Goal: Transaction & Acquisition: Purchase product/service

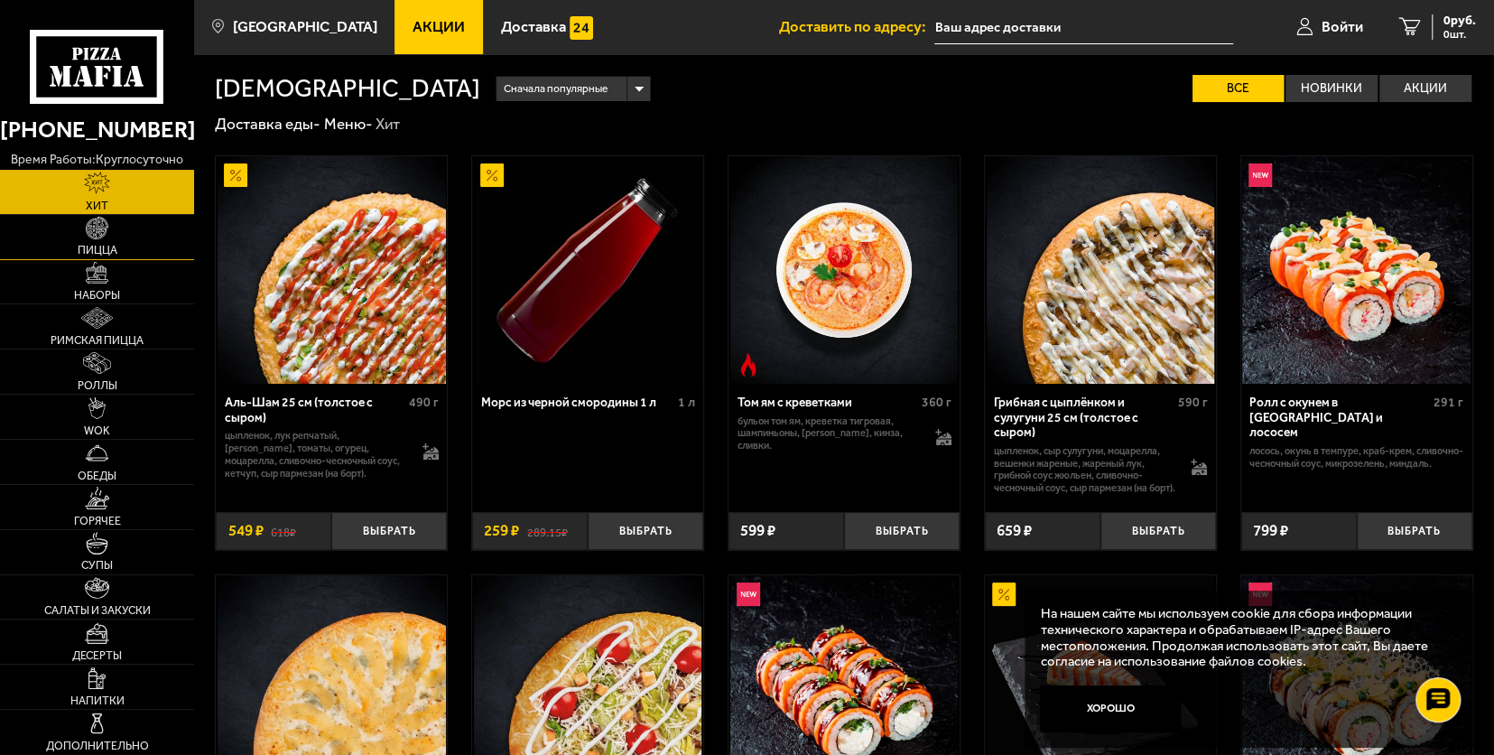
click at [96, 245] on span "Пицца" at bounding box center [98, 251] width 40 height 12
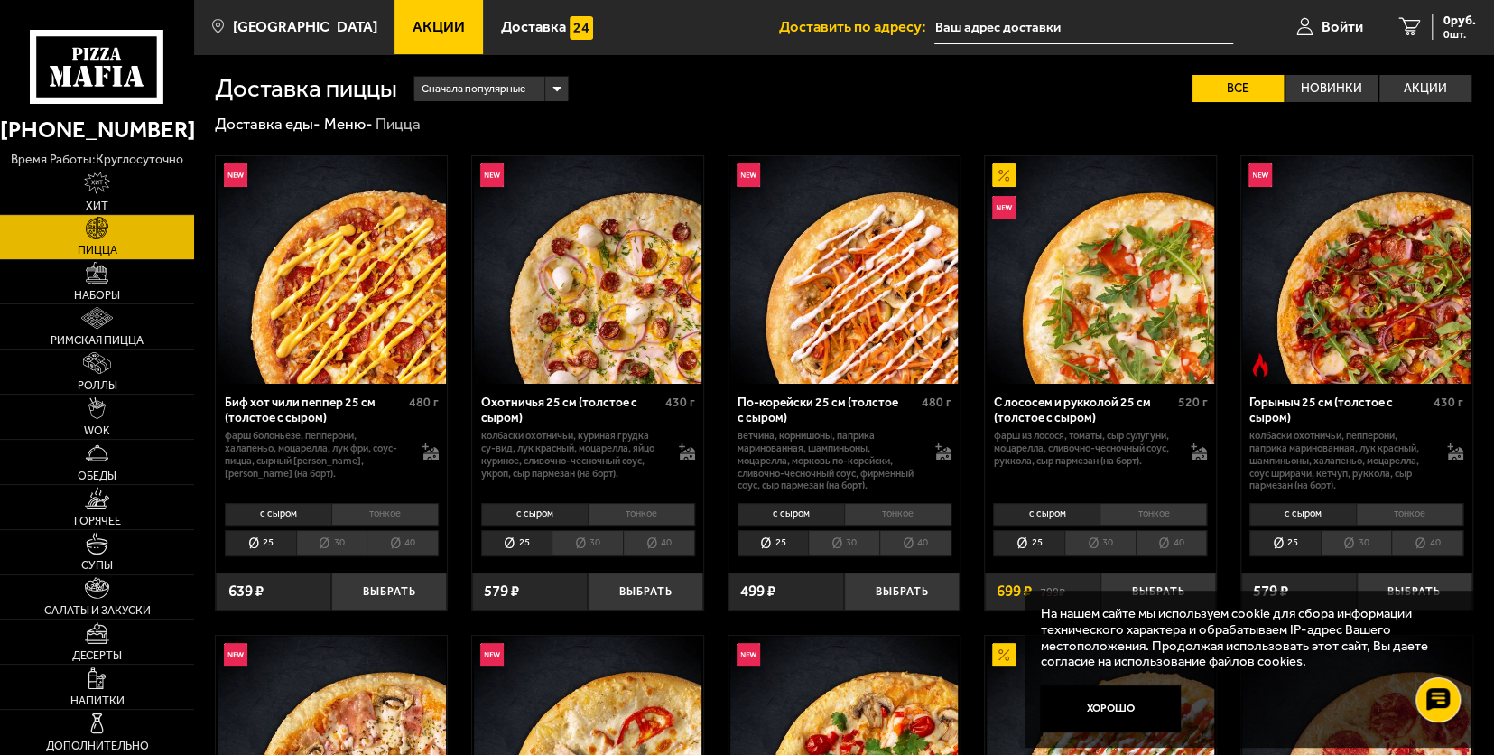
click at [339, 536] on li "30" at bounding box center [331, 543] width 71 height 26
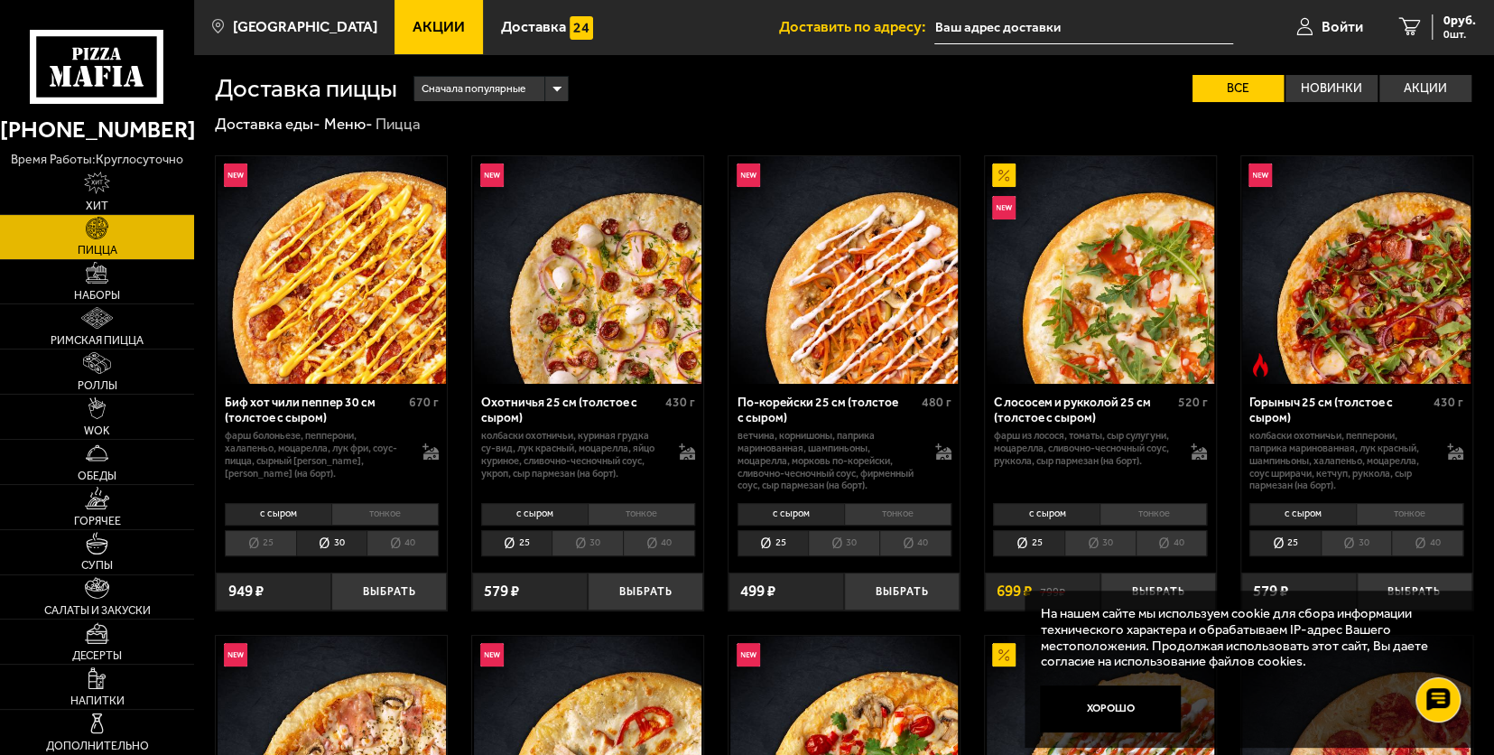
click at [392, 543] on li "40" at bounding box center [402, 543] width 72 height 26
click at [611, 511] on li "тонкое" at bounding box center [641, 514] width 107 height 23
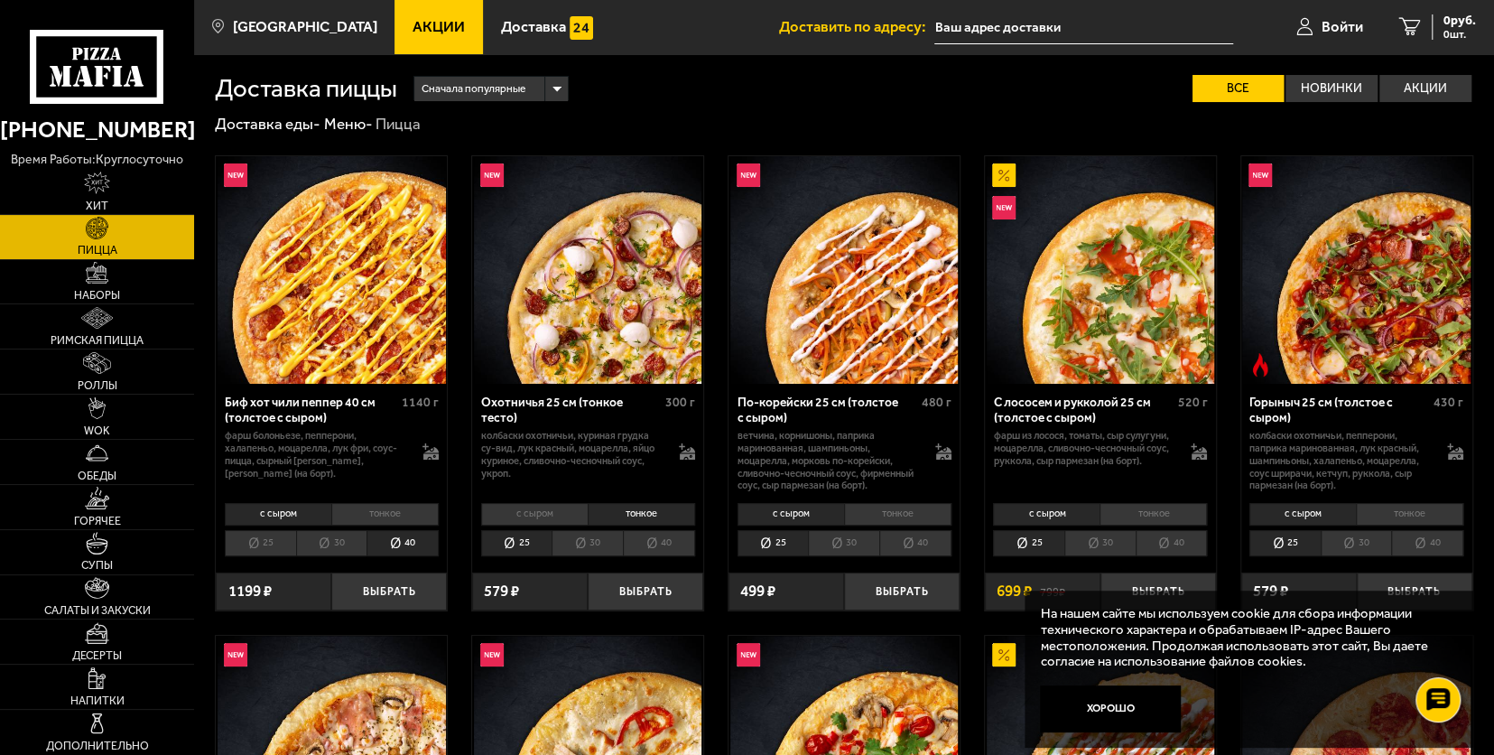
click at [572, 515] on li "с сыром" at bounding box center [534, 514] width 107 height 23
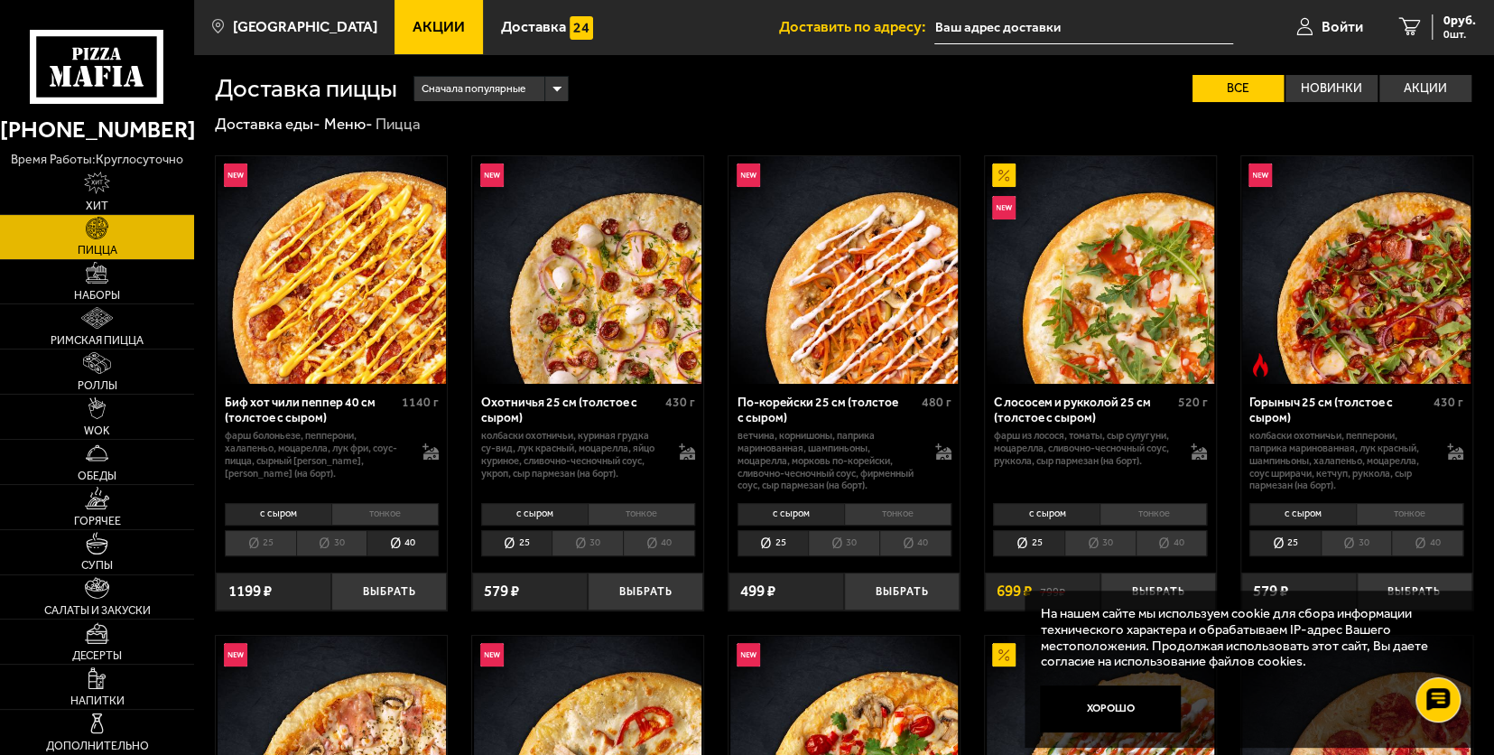
click at [596, 538] on li "30" at bounding box center [587, 543] width 71 height 26
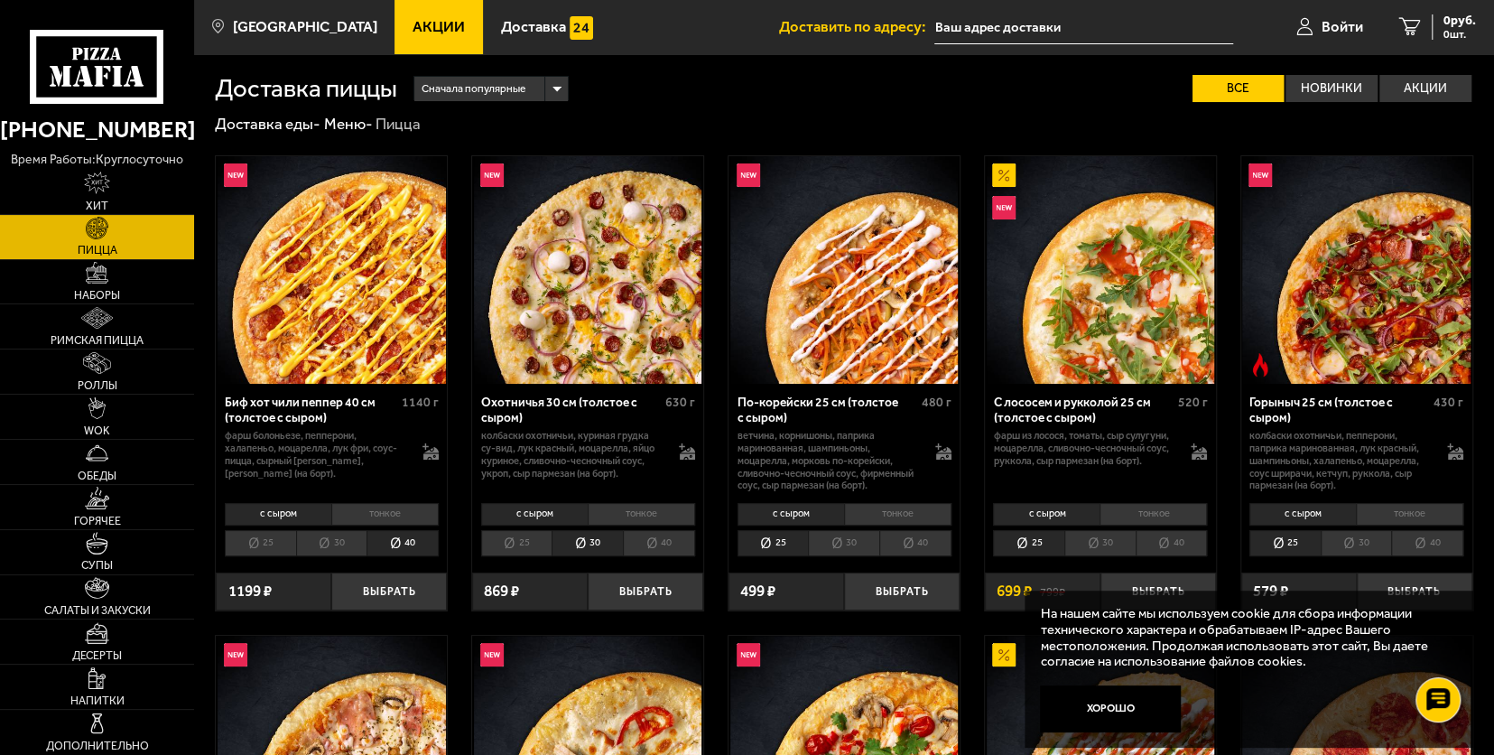
click at [622, 507] on li "тонкое" at bounding box center [641, 514] width 107 height 23
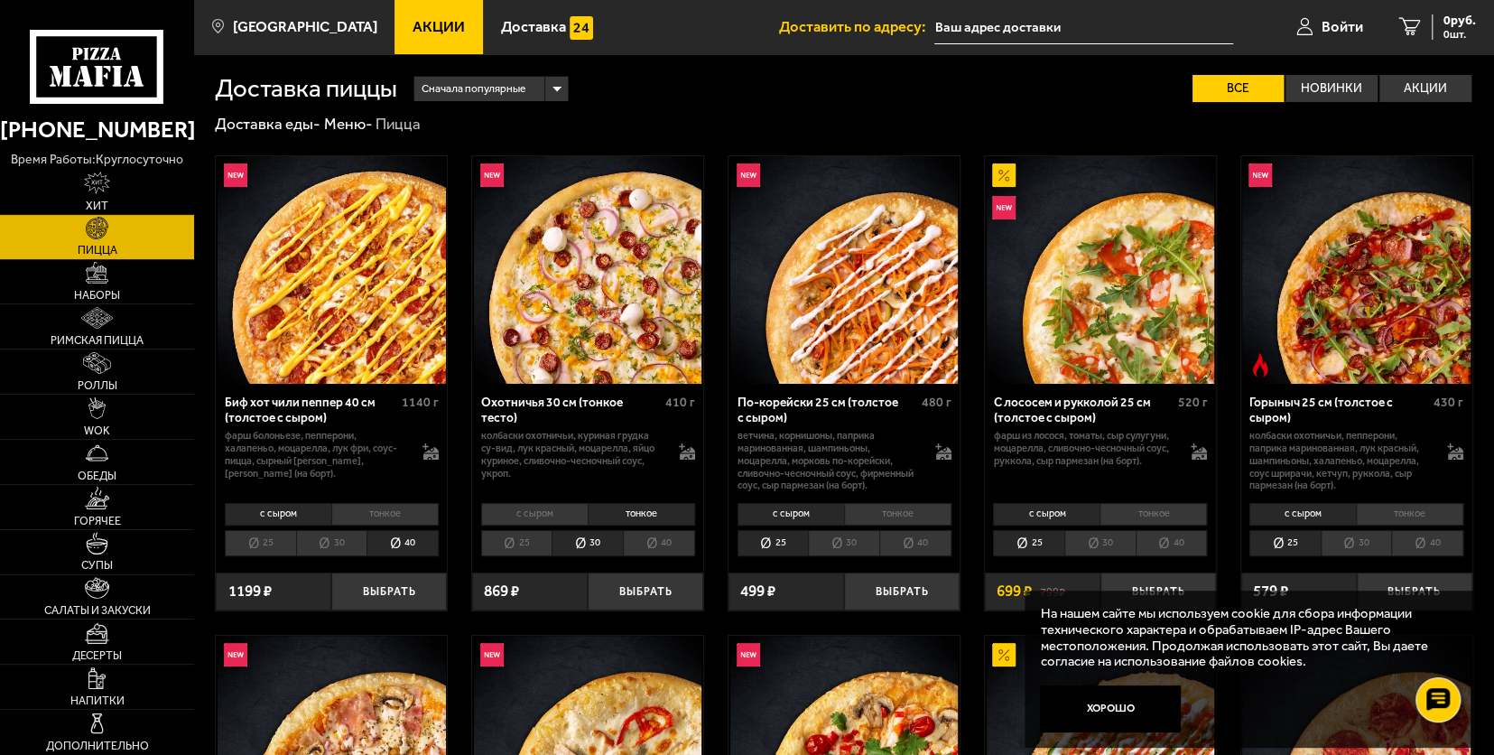
click at [643, 539] on li "40" at bounding box center [659, 543] width 72 height 26
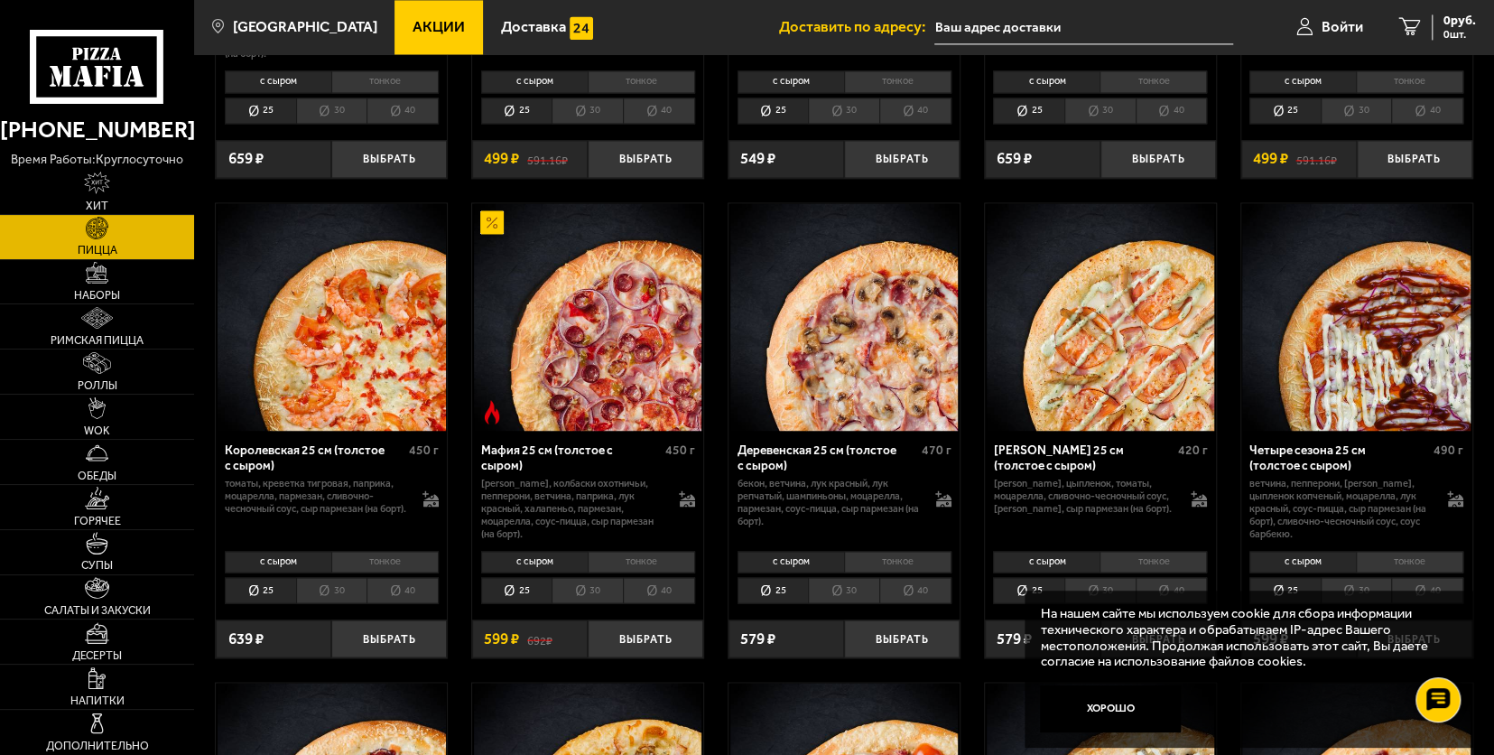
scroll to position [1874, 0]
